Goal: Navigation & Orientation: Find specific page/section

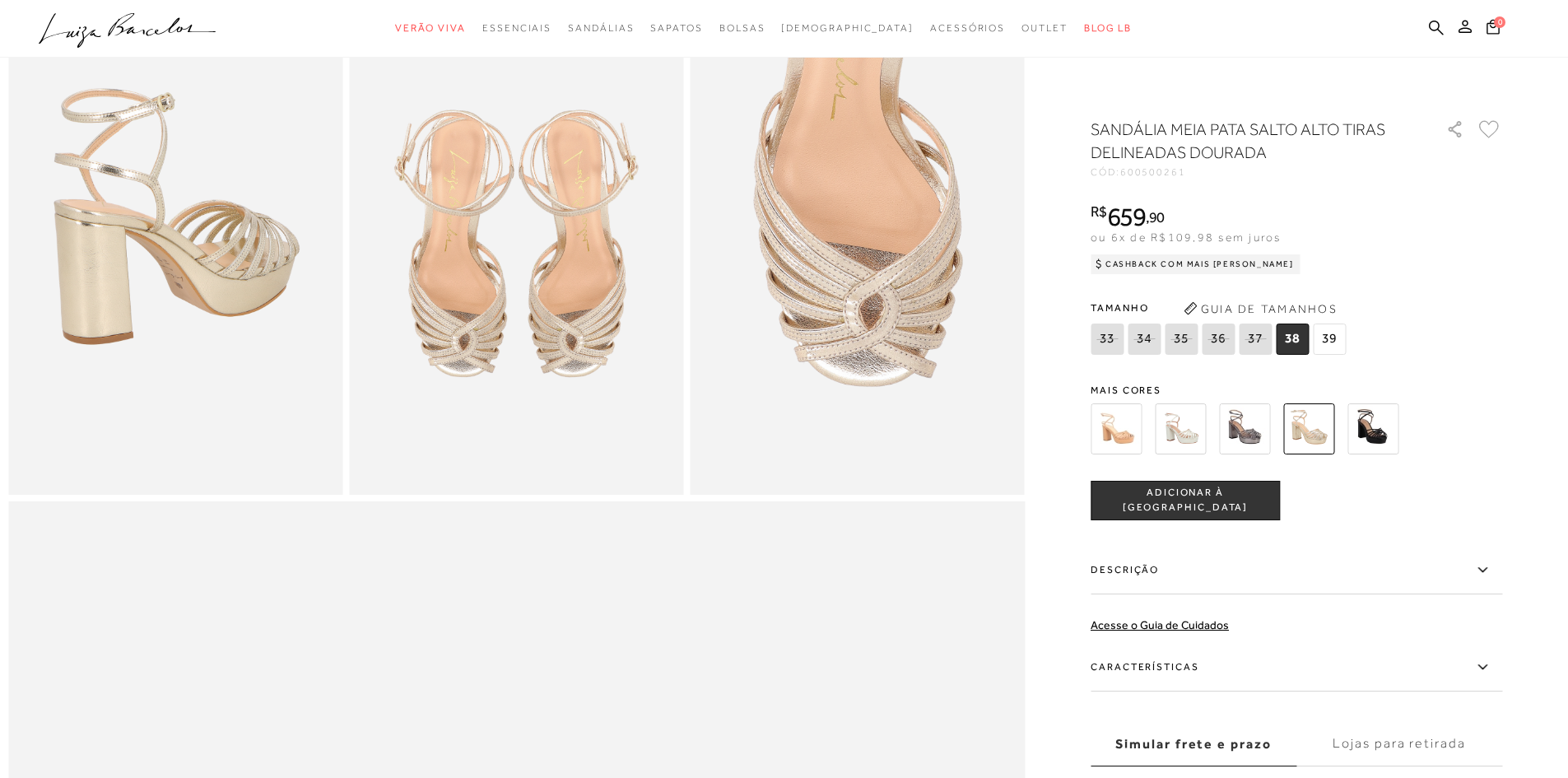
scroll to position [884, 0]
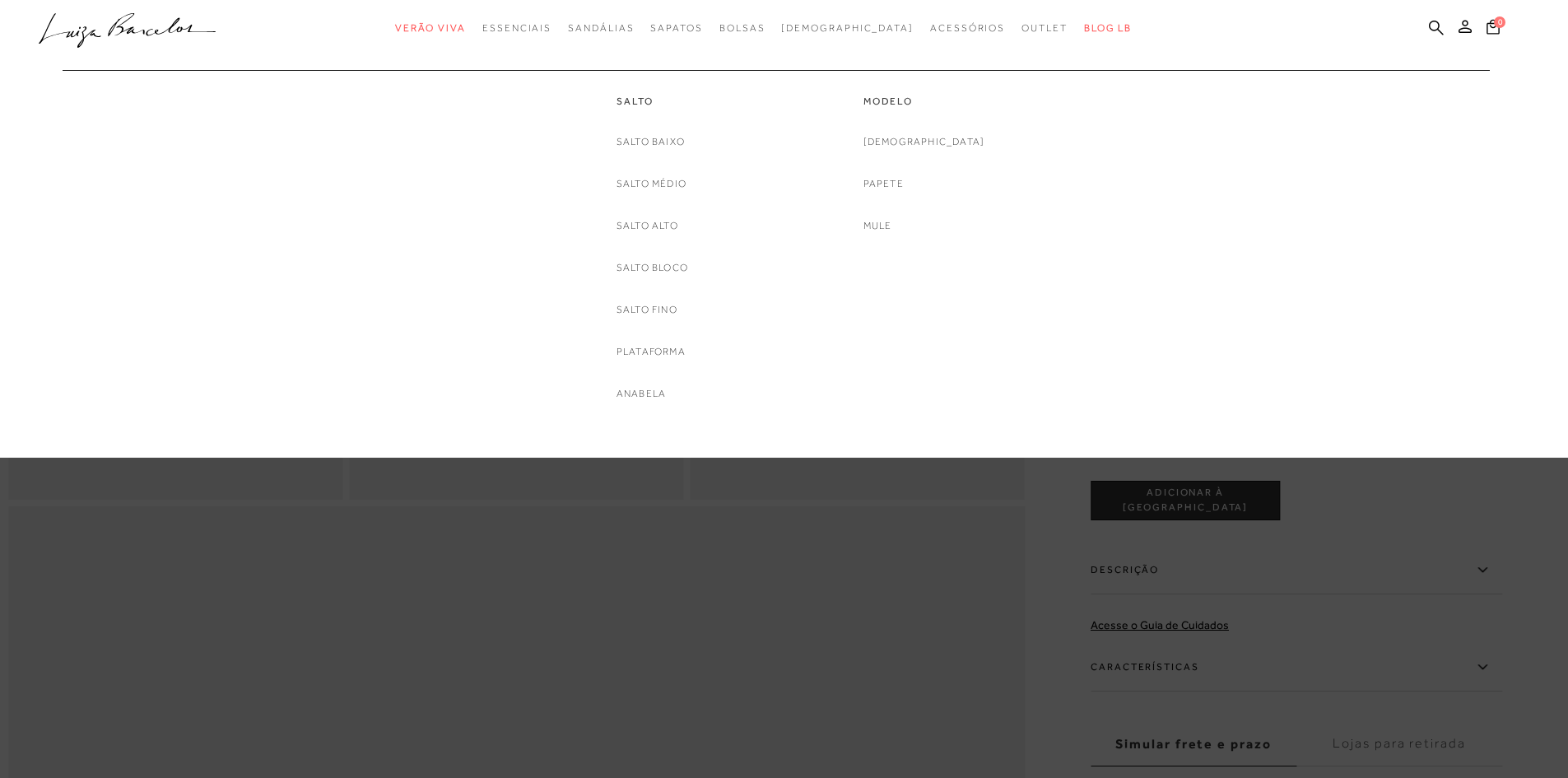
click at [659, 232] on link "Salto Alto" at bounding box center [648, 226] width 62 height 17
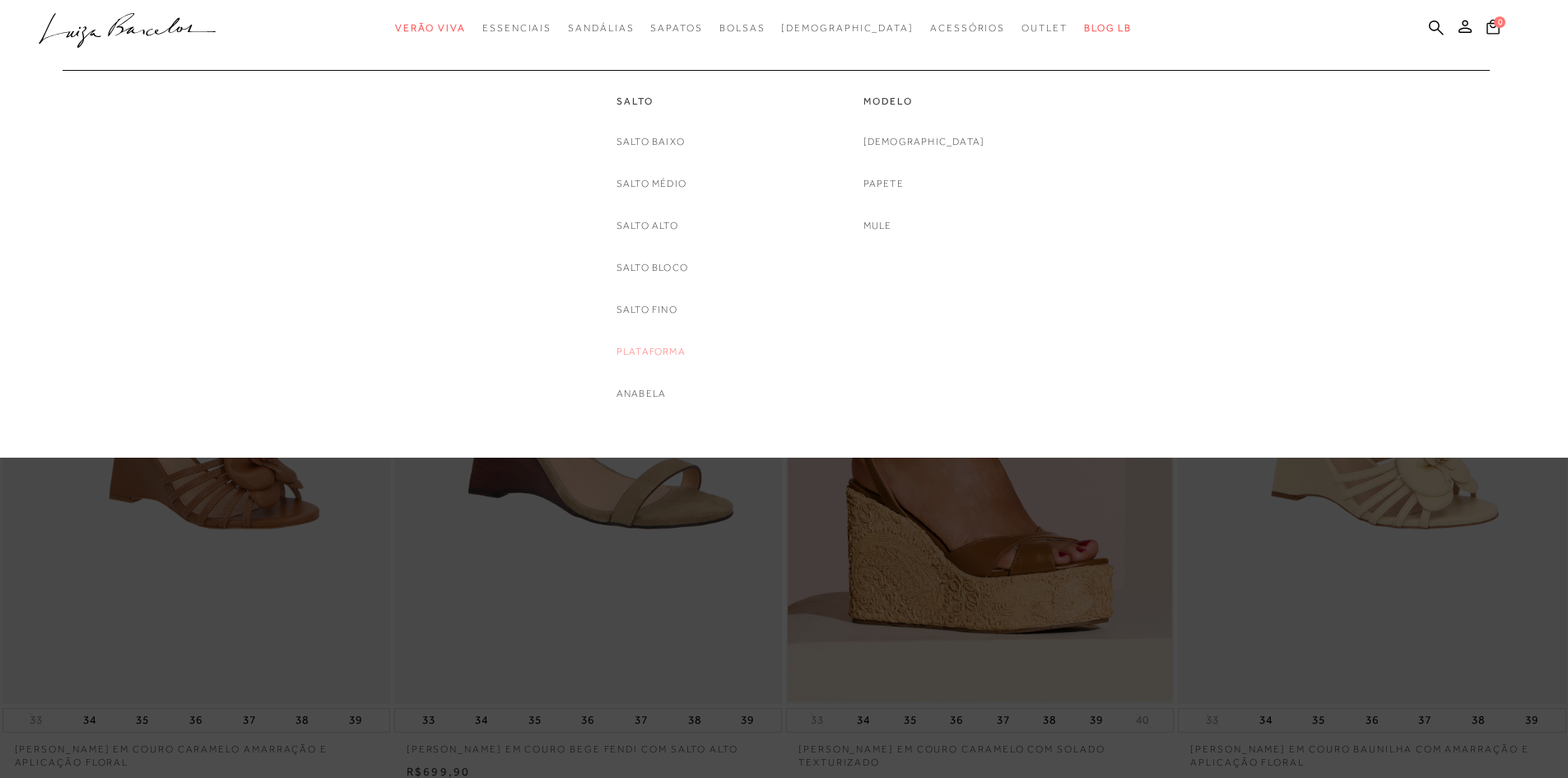
click at [645, 349] on link "Plataforma" at bounding box center [651, 352] width 69 height 17
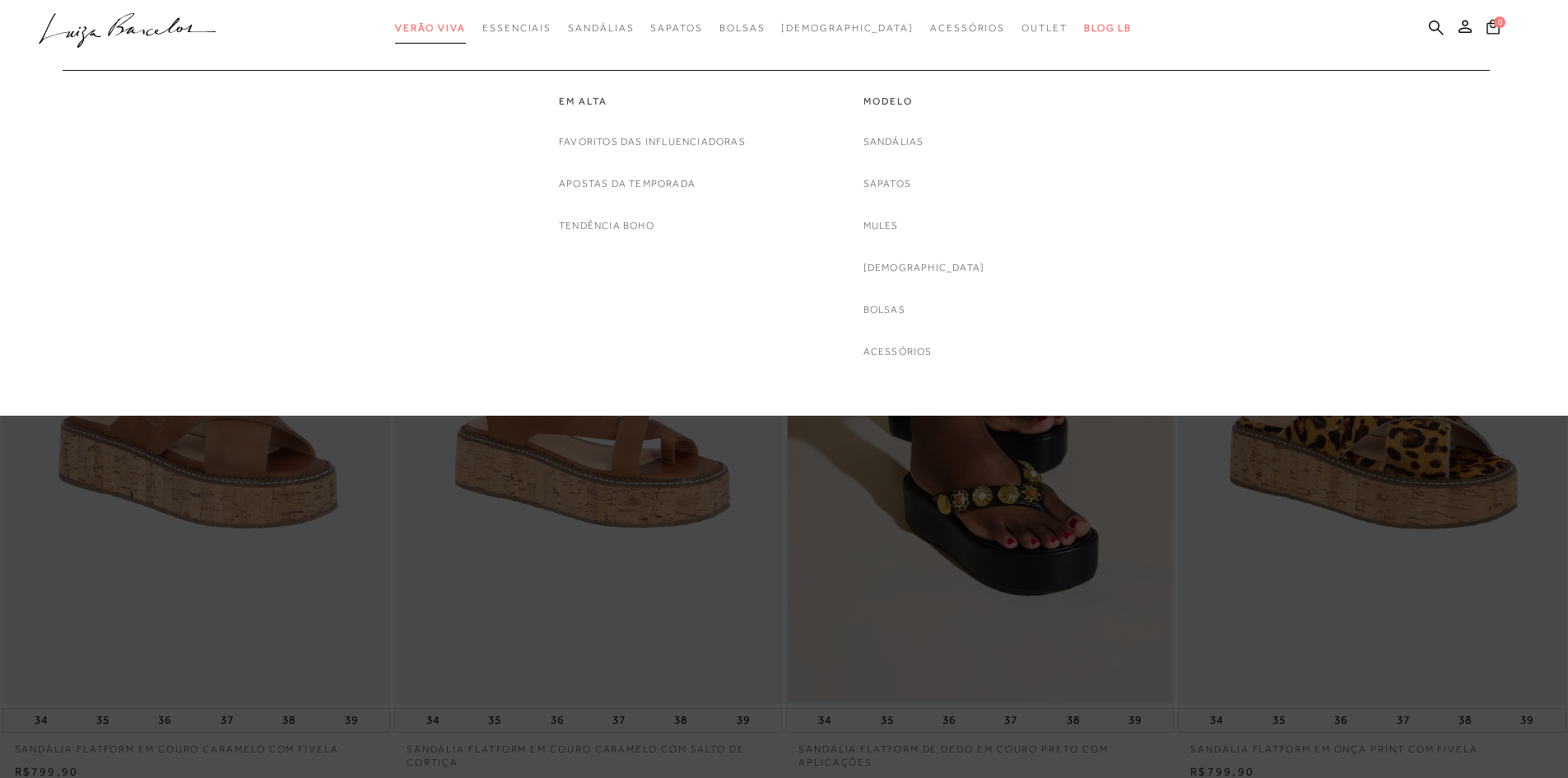
click at [466, 33] on link "Verão Viva" at bounding box center [431, 28] width 71 height 31
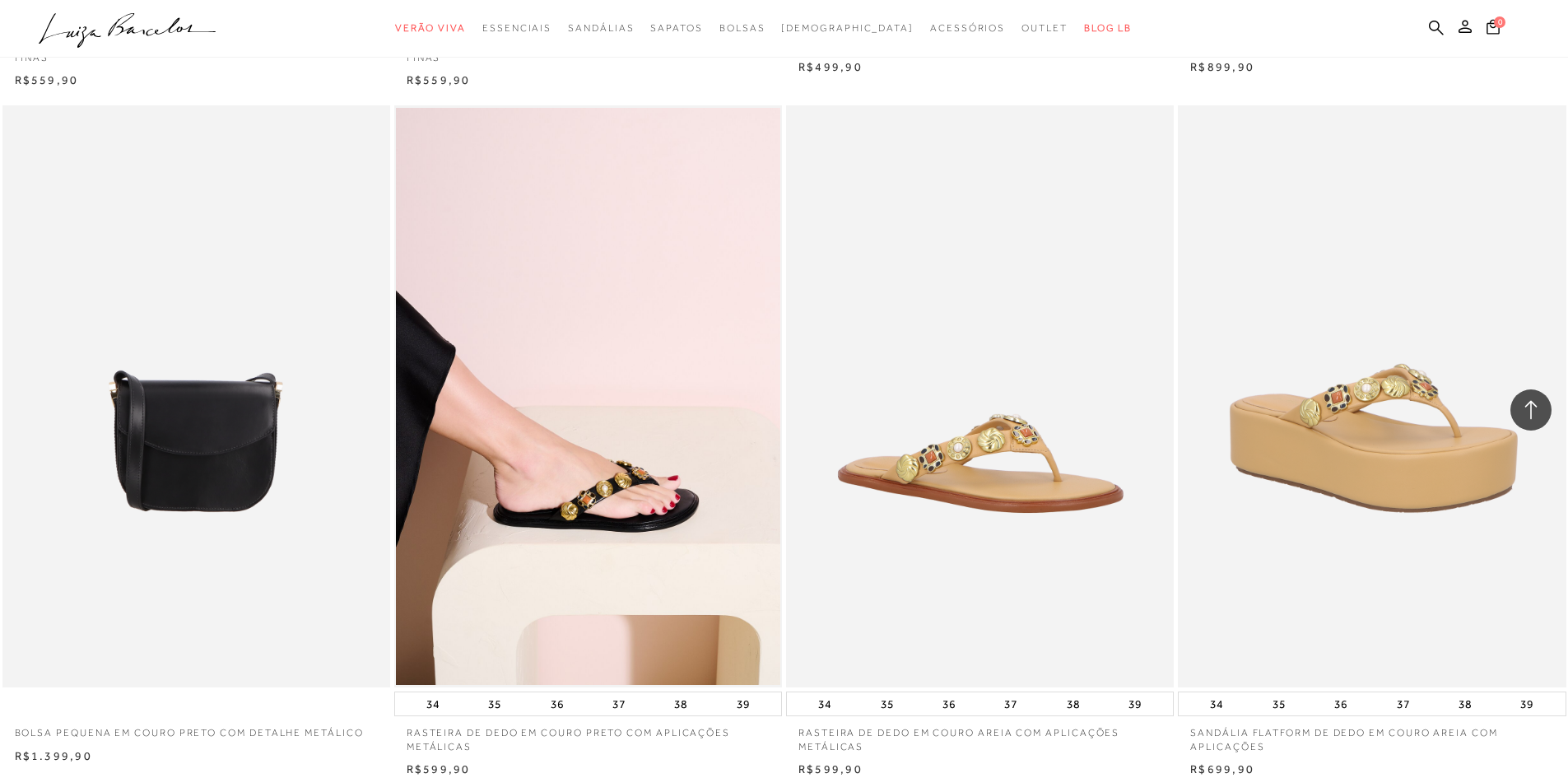
scroll to position [3786, 0]
